Goal: Information Seeking & Learning: Learn about a topic

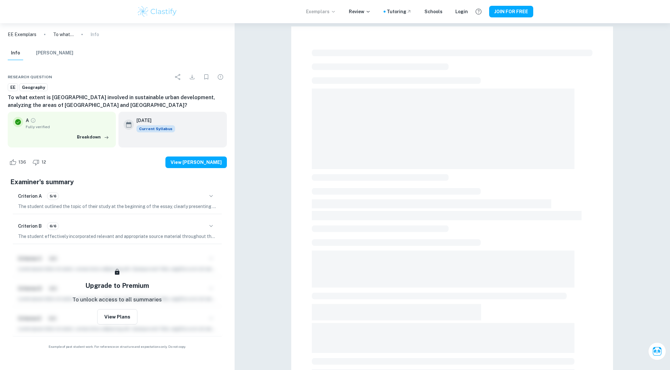
click at [335, 14] on p "Exemplars" at bounding box center [321, 11] width 30 height 7
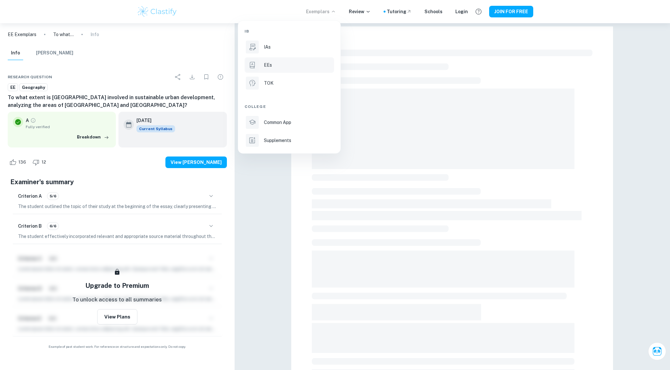
click at [271, 66] on p "EEs" at bounding box center [268, 65] width 8 height 7
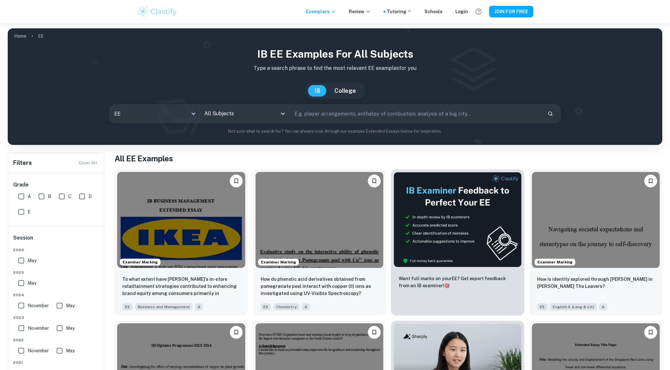
click at [336, 17] on div "Exemplars Review Tutoring Schools Login JOIN FOR FREE" at bounding box center [335, 11] width 412 height 13
click at [336, 13] on icon at bounding box center [333, 11] width 5 height 5
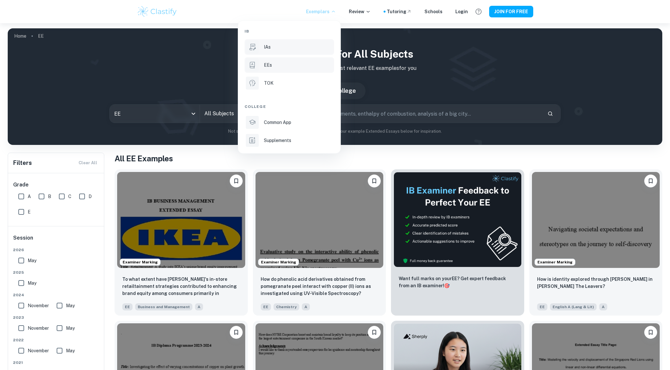
click at [282, 45] on div "IAs" at bounding box center [298, 46] width 69 height 7
type input "ia"
